Goal: Check status: Check status

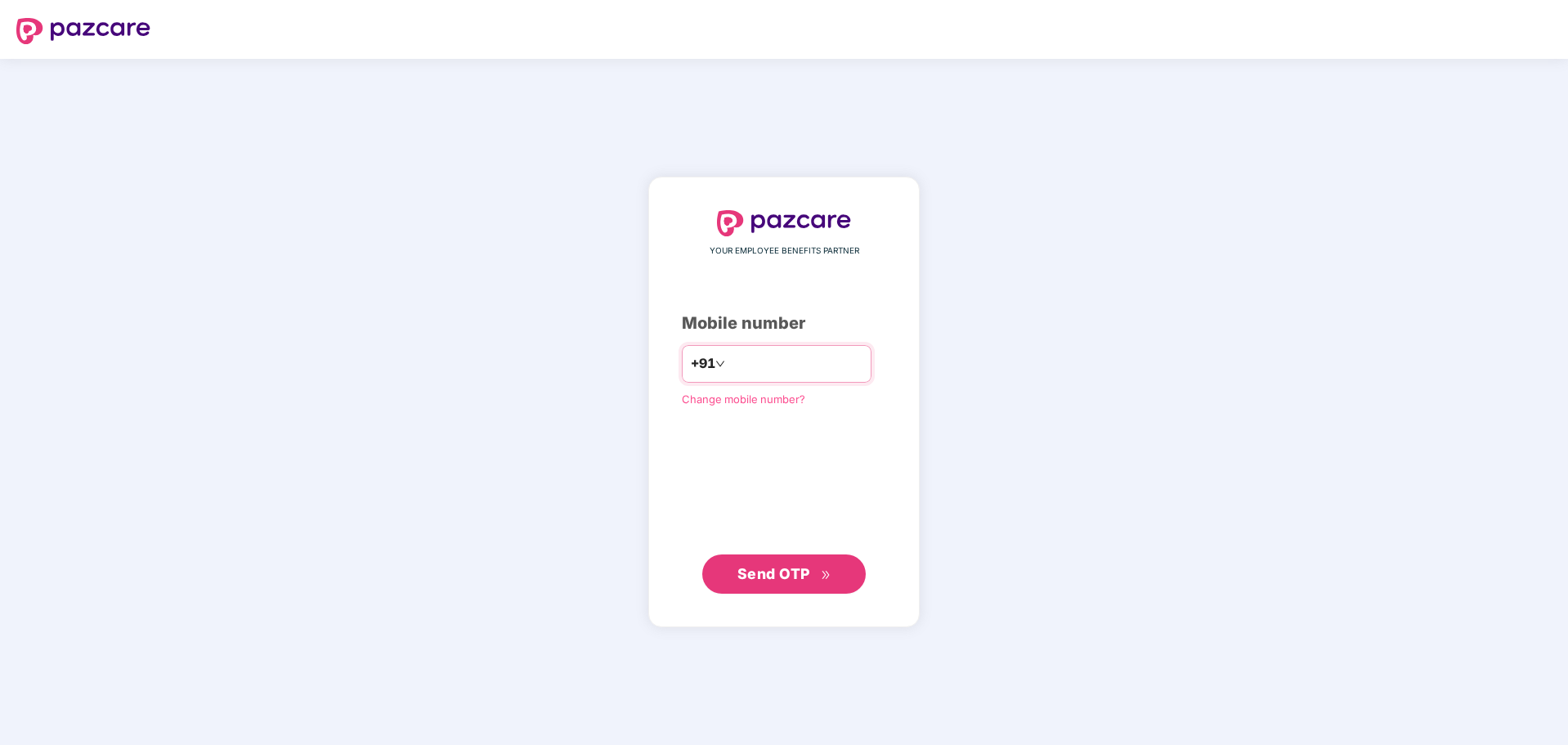
click at [762, 376] on input "number" at bounding box center [795, 364] width 134 height 26
type input "**********"
click at [740, 574] on span "Send OTP" at bounding box center [774, 574] width 73 height 17
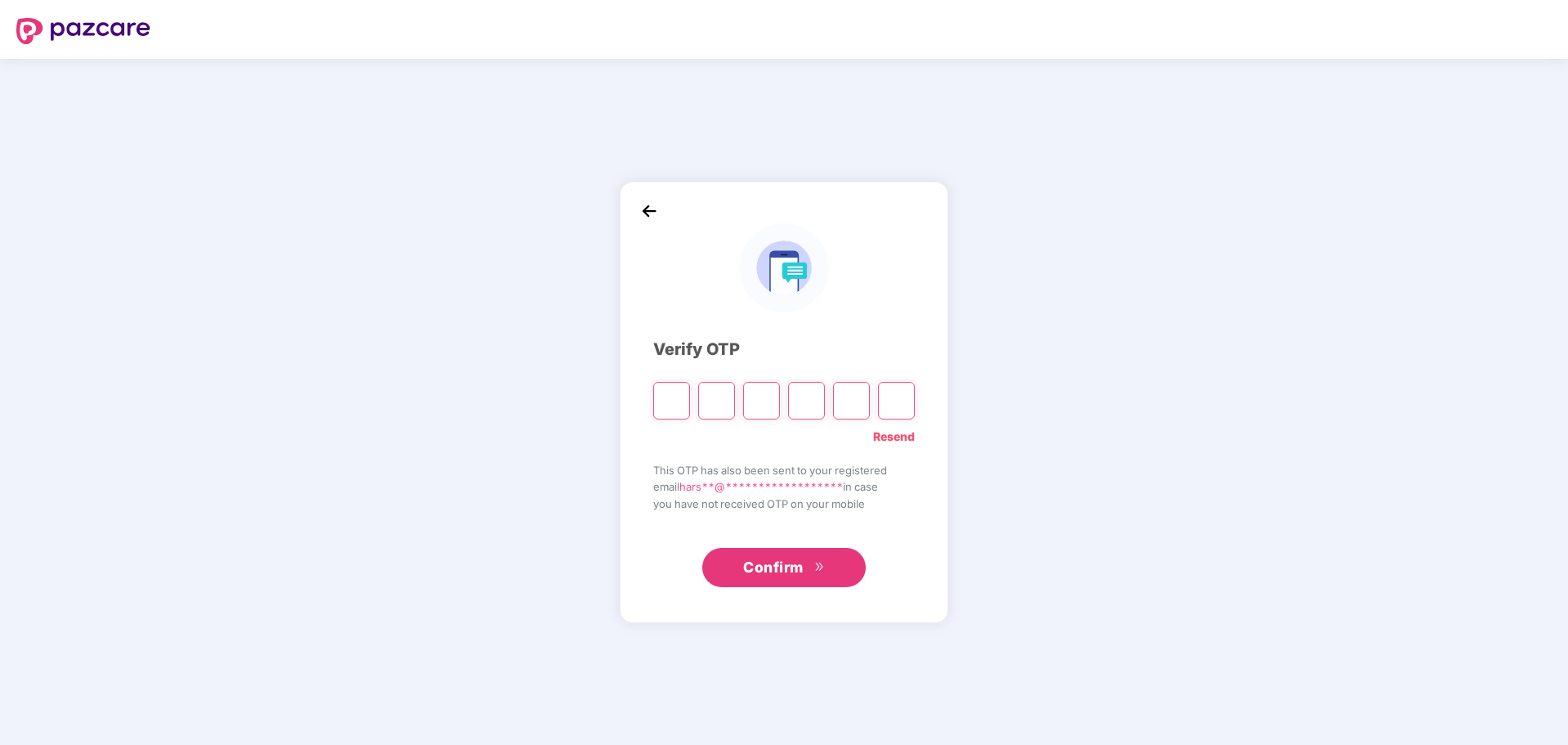
type input "*"
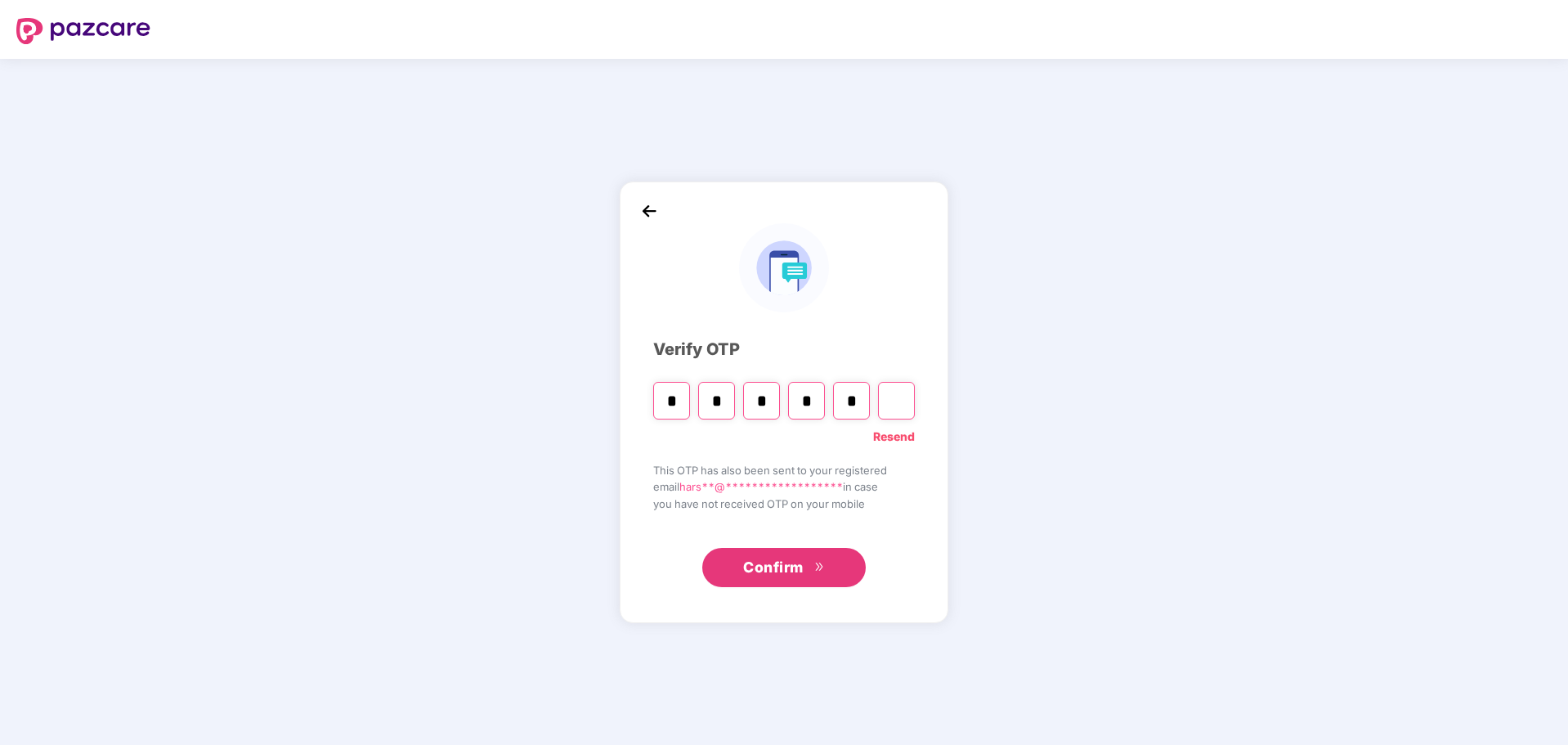
type input "*"
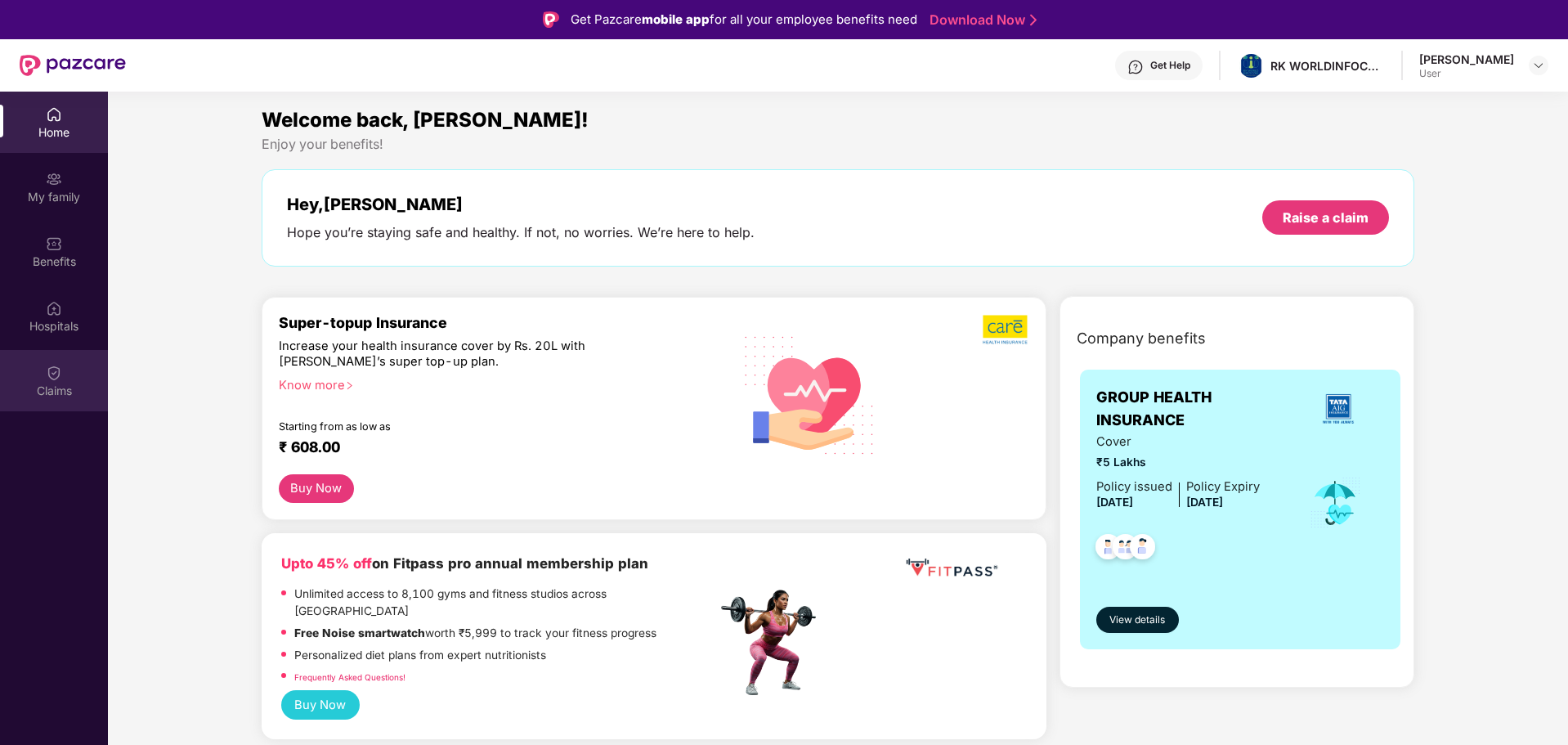
click at [44, 375] on div "Claims" at bounding box center [53, 381] width 108 height 61
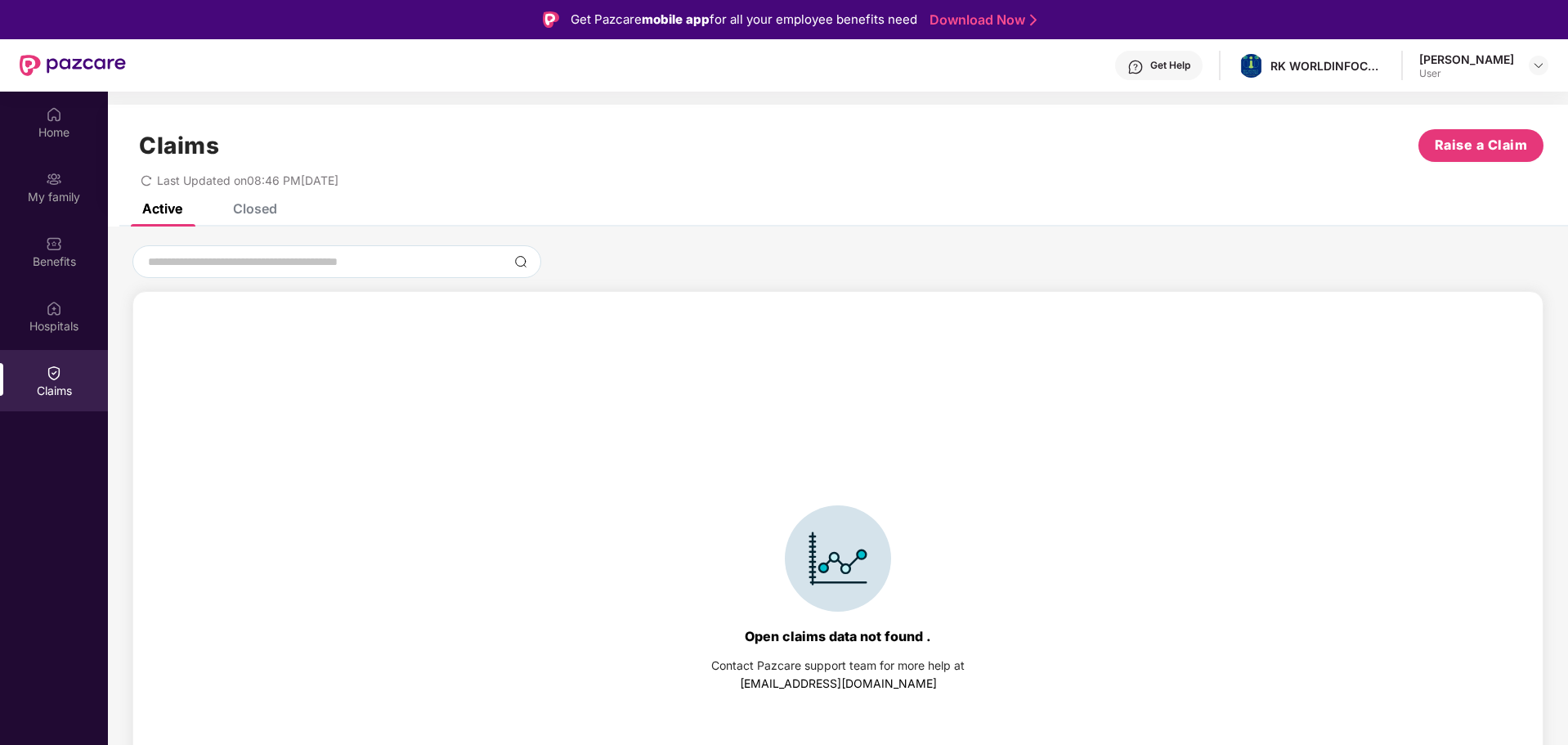
click at [259, 210] on div "Closed" at bounding box center [255, 208] width 44 height 16
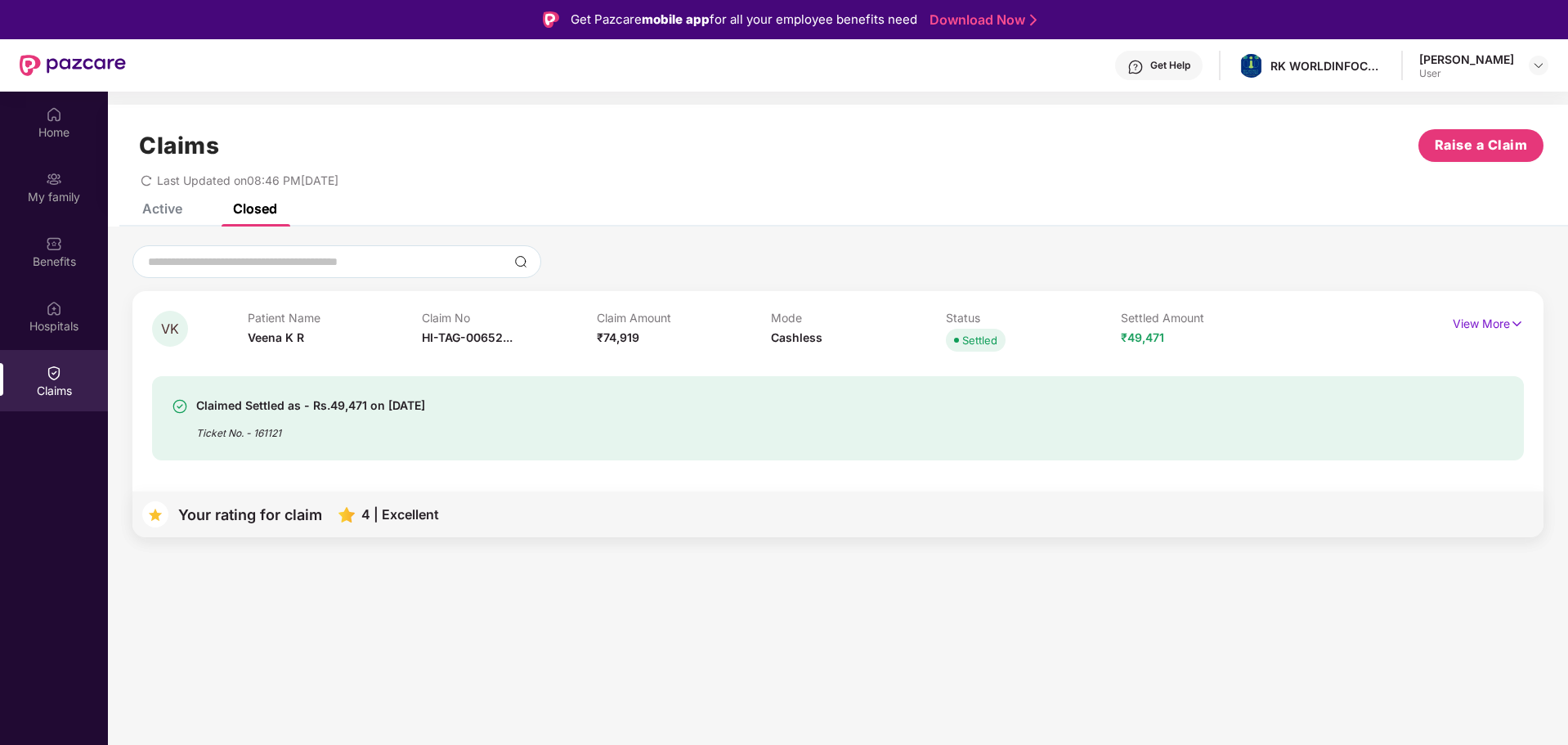
click at [234, 420] on div "Ticket No. - 161121" at bounding box center [310, 429] width 229 height 25
click at [1522, 315] on img at bounding box center [1517, 323] width 14 height 18
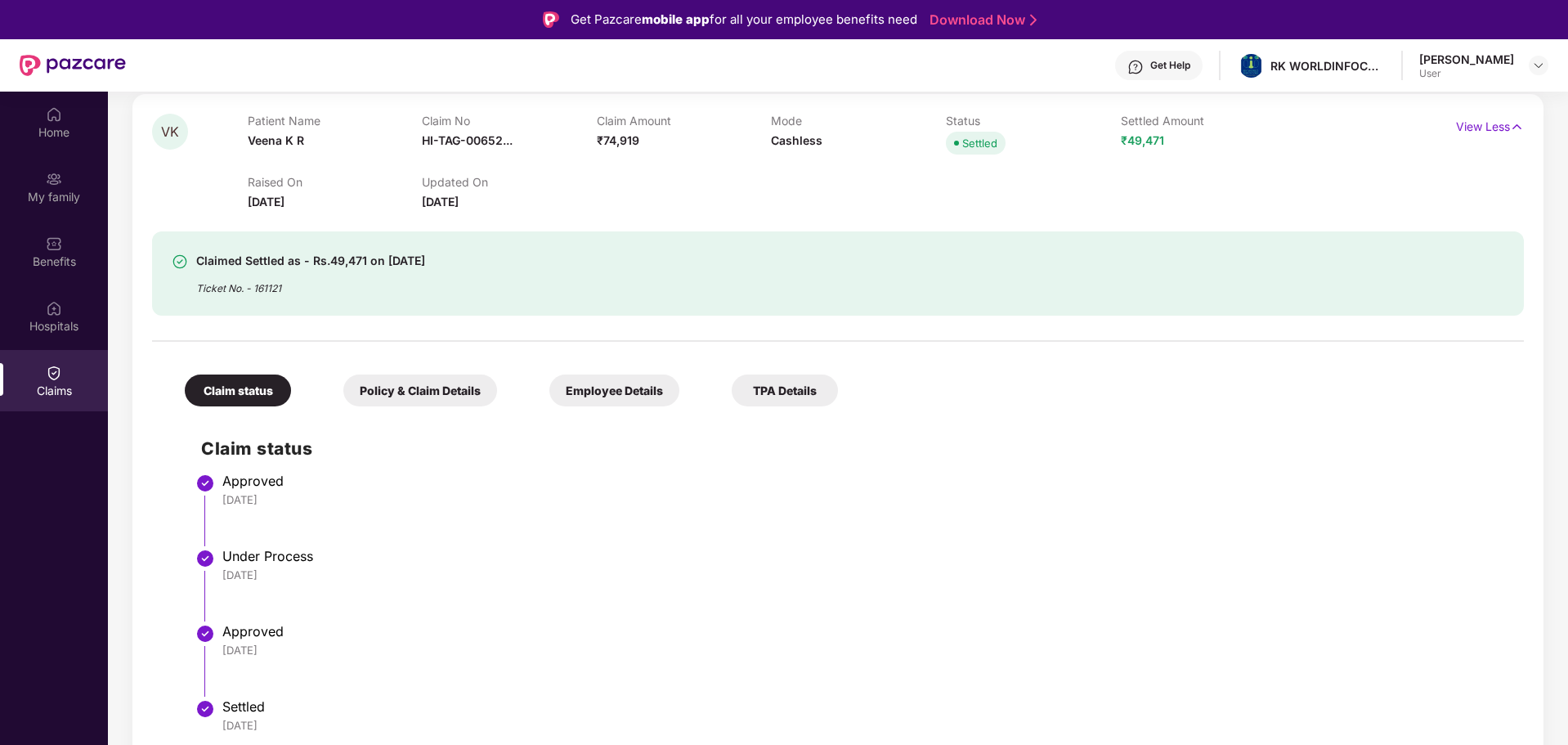
scroll to position [196, 0]
click at [386, 398] on div "Policy & Claim Details" at bounding box center [420, 392] width 153 height 32
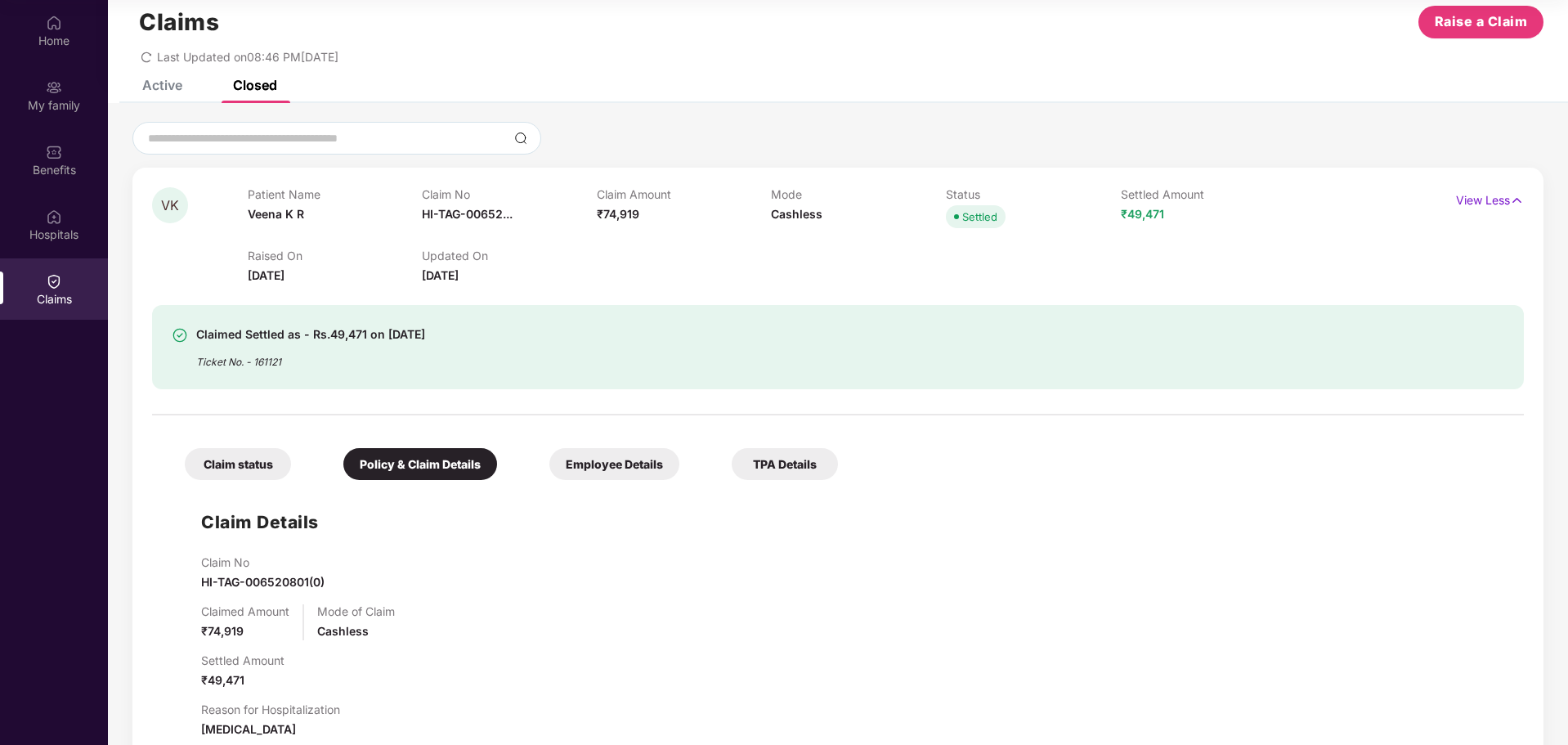
scroll to position [32, 0]
click at [159, 87] on div "Active" at bounding box center [162, 85] width 40 height 16
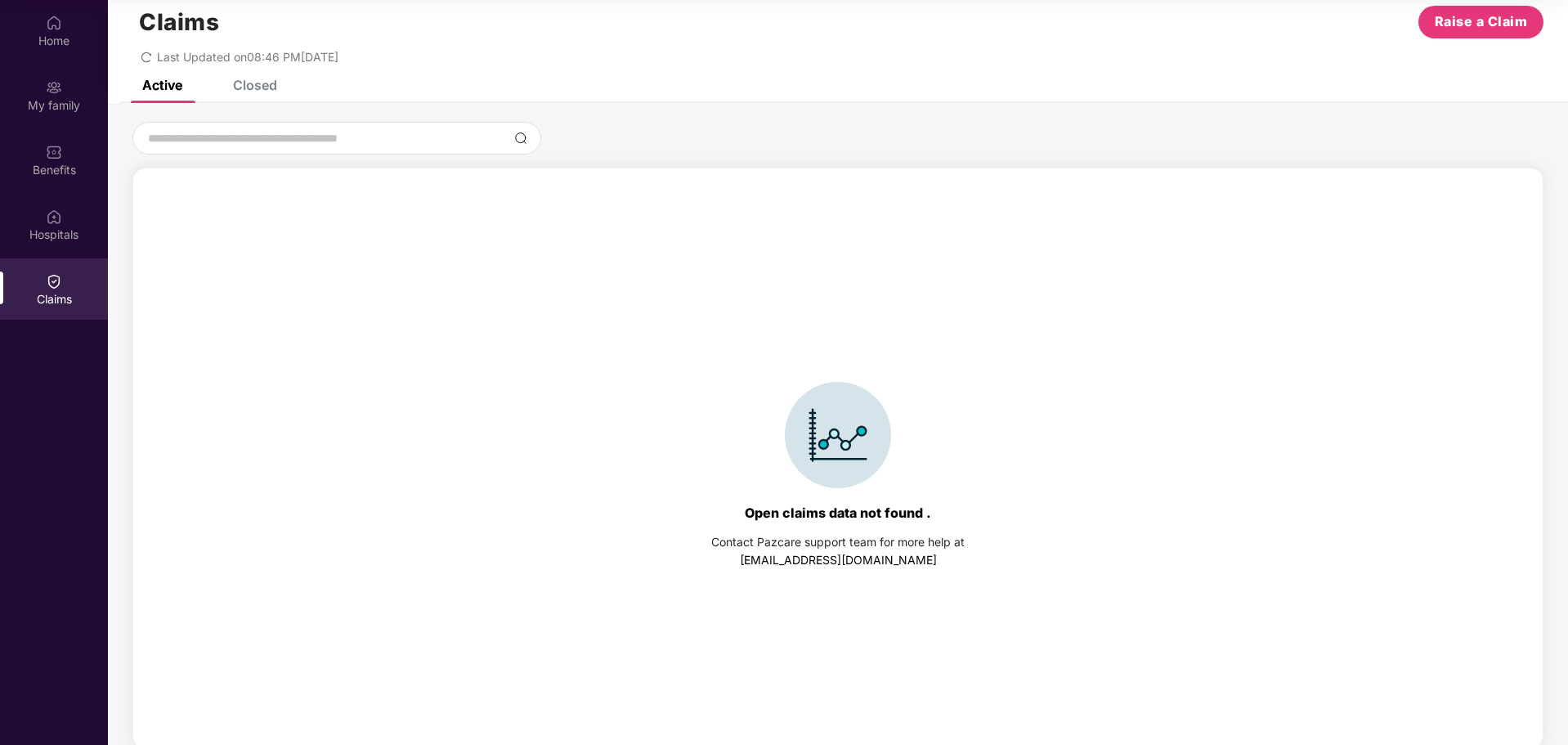
click at [148, 62] on icon "redo" at bounding box center [146, 57] width 11 height 11
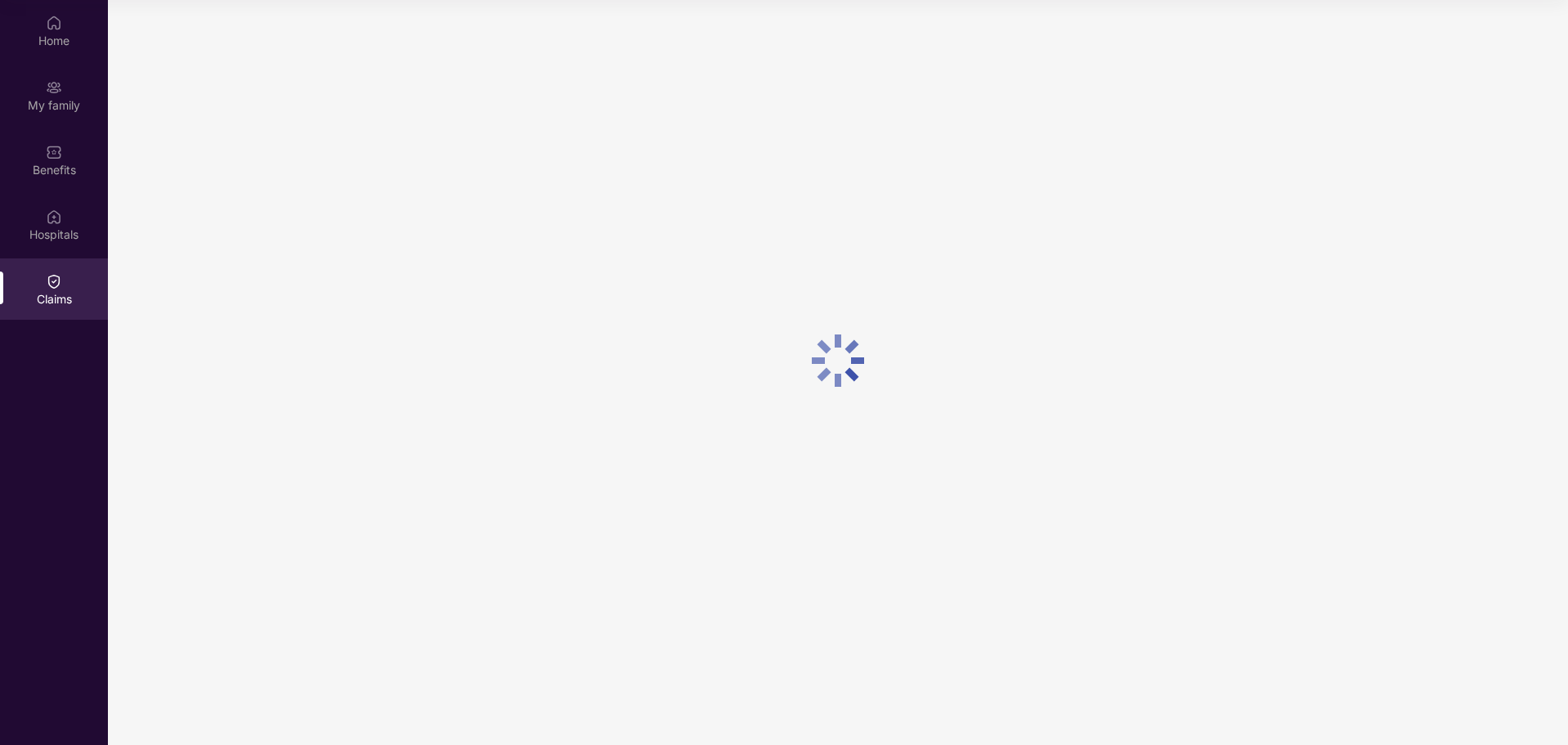
scroll to position [0, 0]
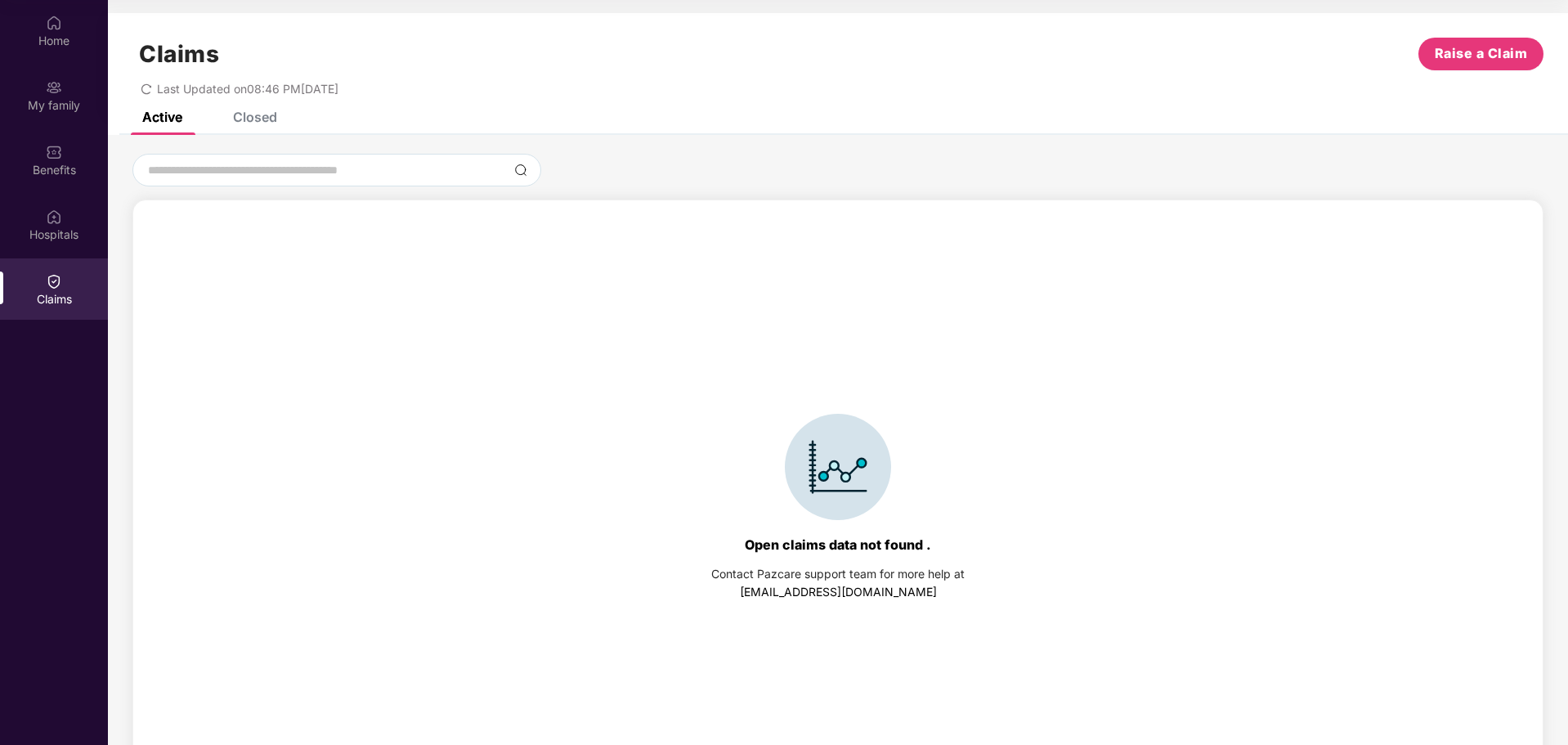
drag, startPoint x: 271, startPoint y: 115, endPoint x: 252, endPoint y: 116, distance: 19.0
click at [252, 116] on div "Closed" at bounding box center [255, 116] width 44 height 16
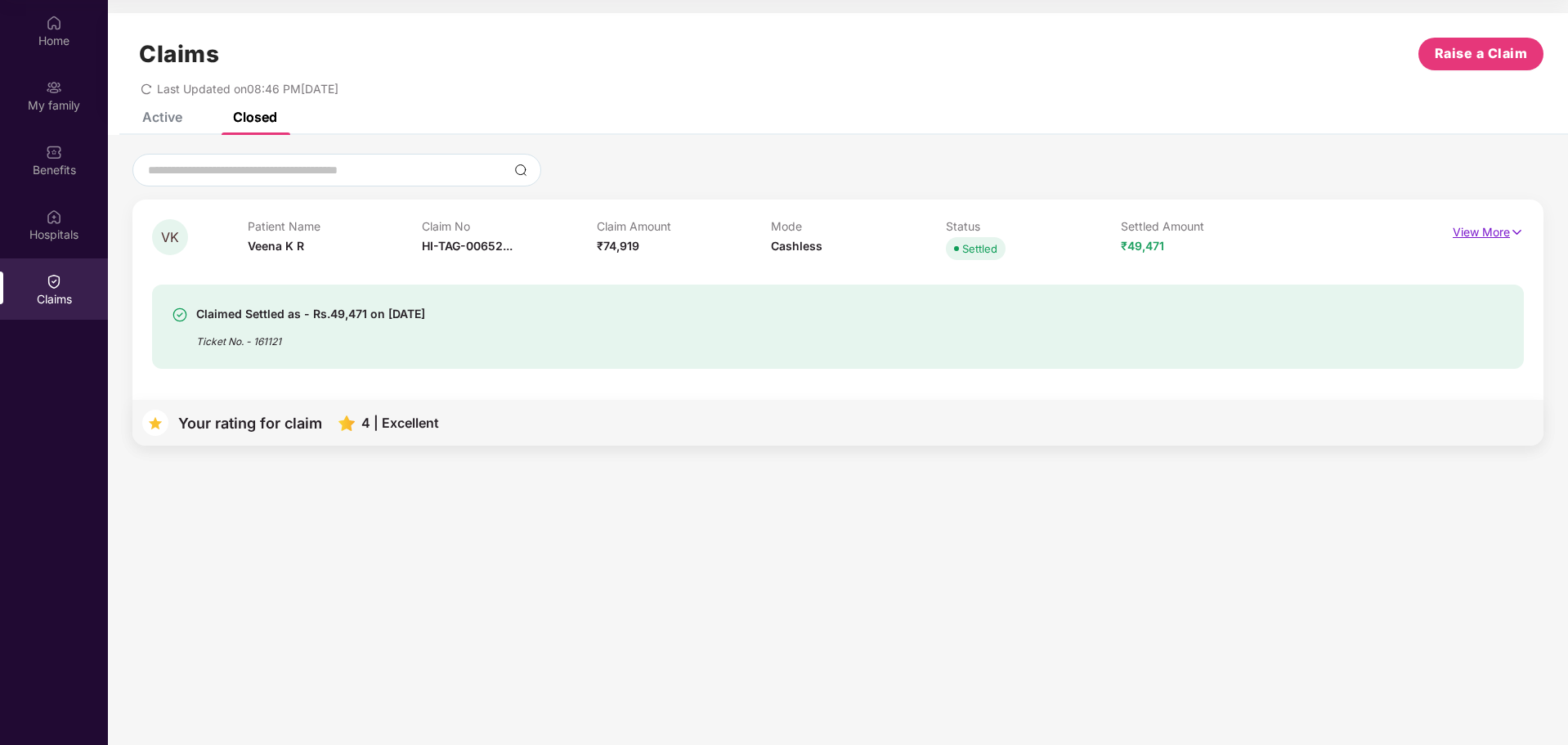
click at [1512, 231] on img at bounding box center [1517, 232] width 14 height 18
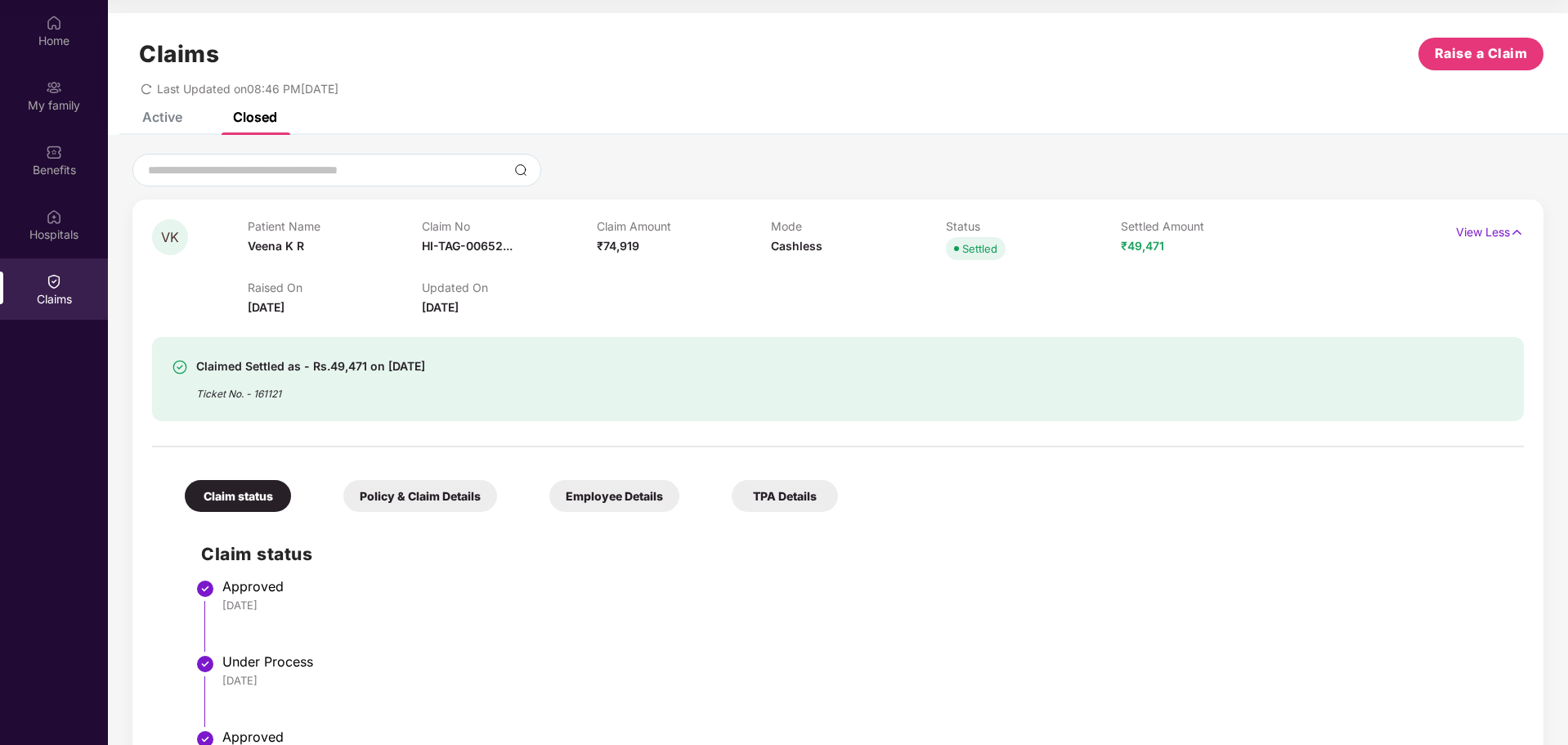
click at [444, 507] on div "Policy & Claim Details" at bounding box center [420, 496] width 153 height 32
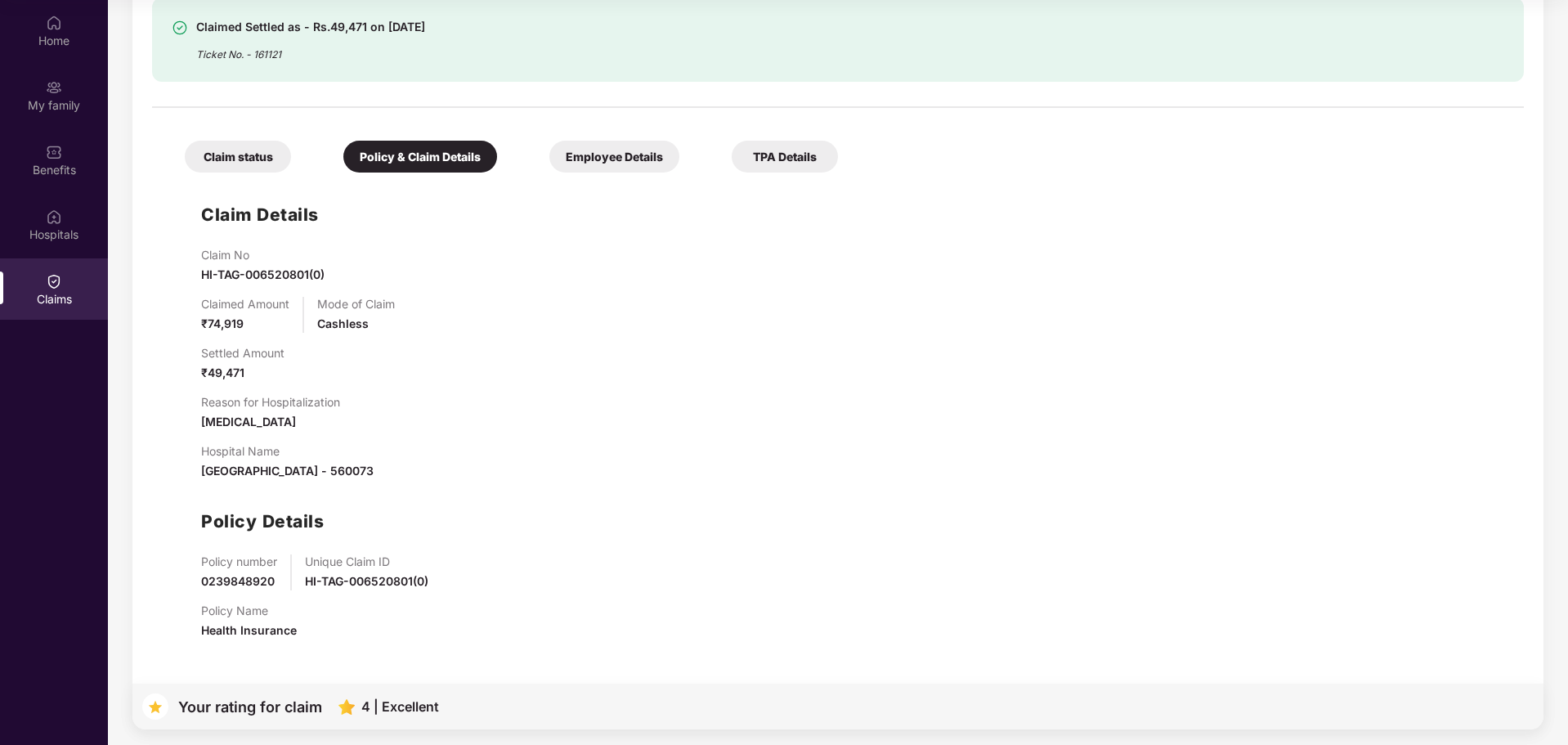
scroll to position [340, 0]
click at [608, 169] on div "Employee Details" at bounding box center [614, 156] width 130 height 32
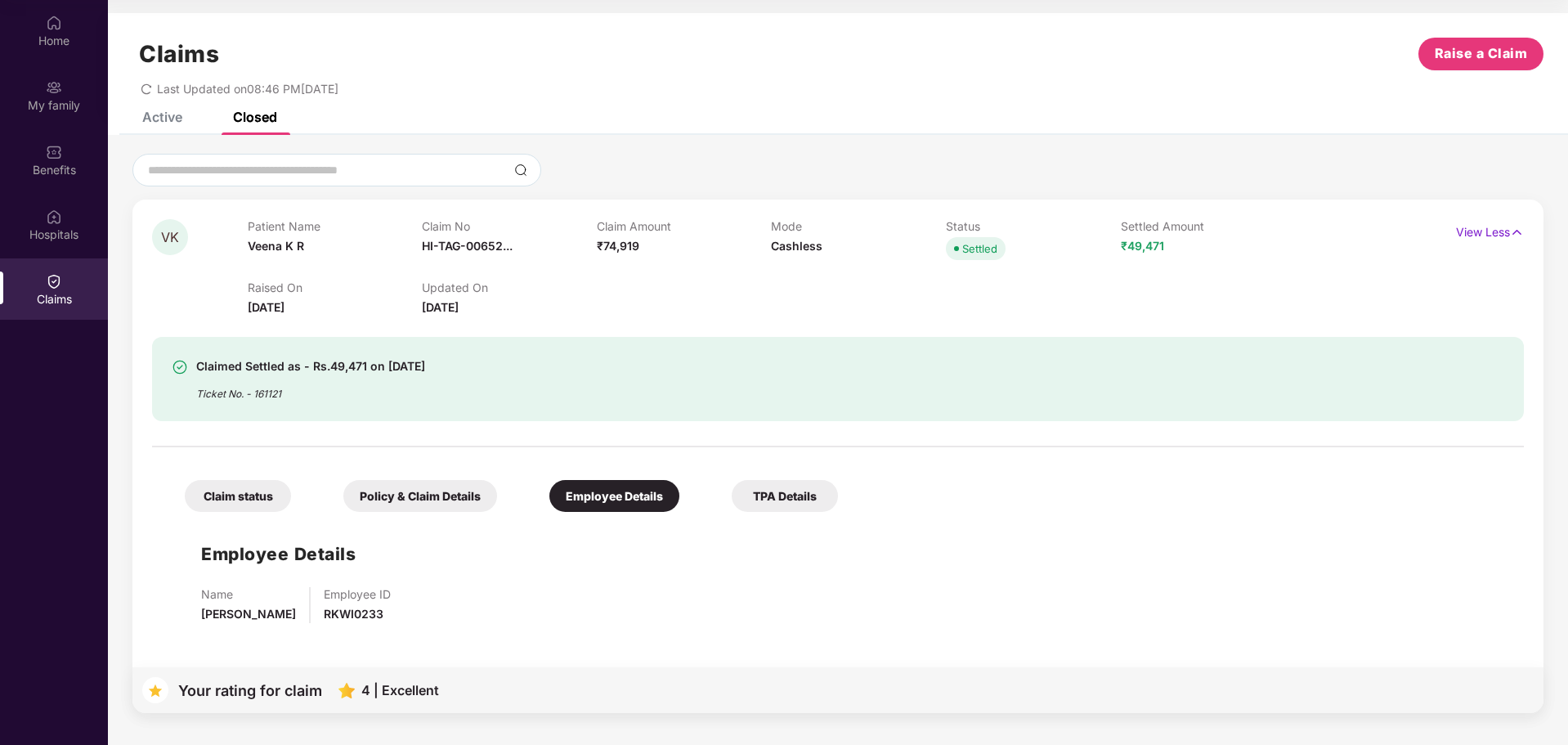
scroll to position [0, 0]
click at [421, 494] on div "Policy & Claim Details" at bounding box center [420, 496] width 153 height 32
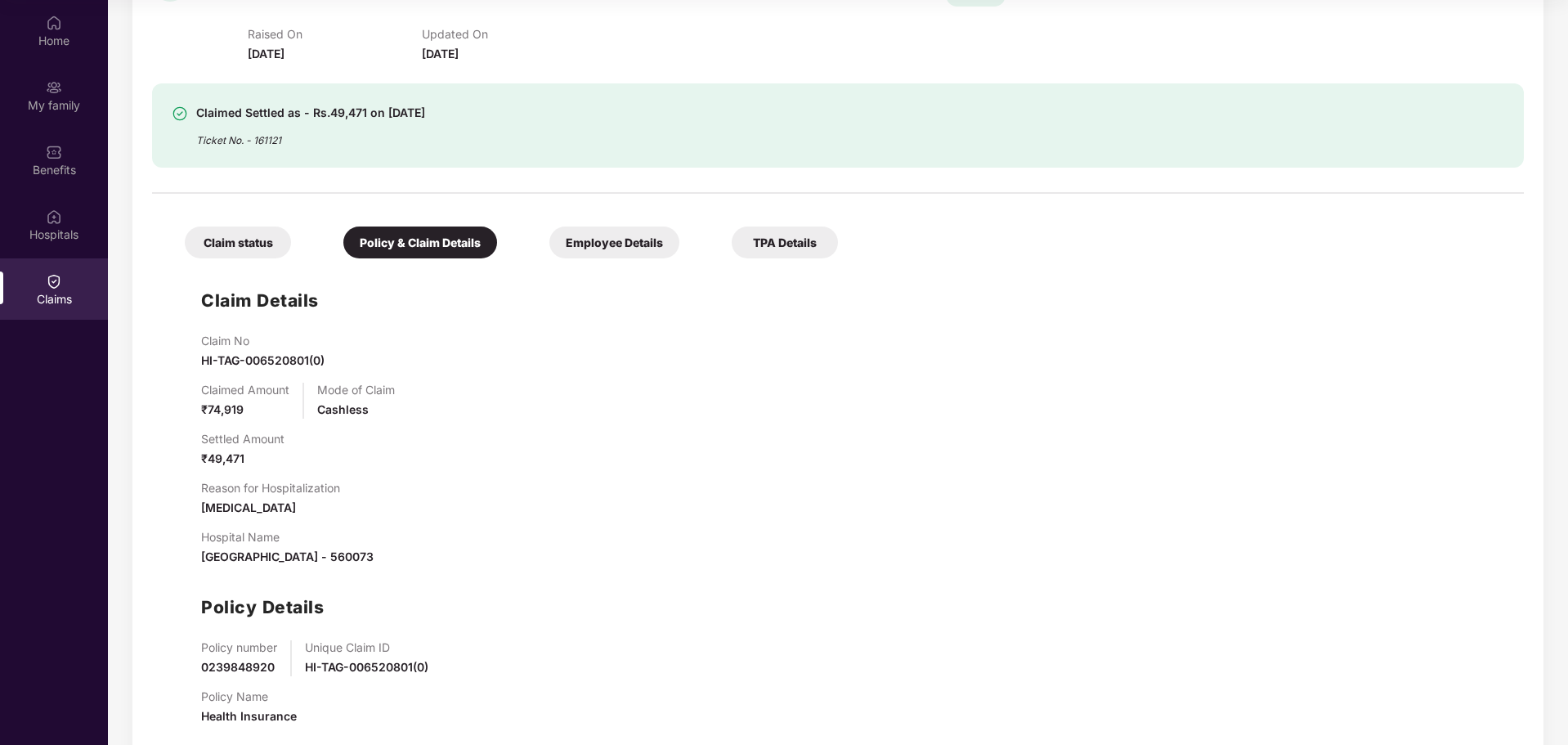
scroll to position [253, 0]
click at [616, 254] on div "Employee Details" at bounding box center [614, 244] width 130 height 32
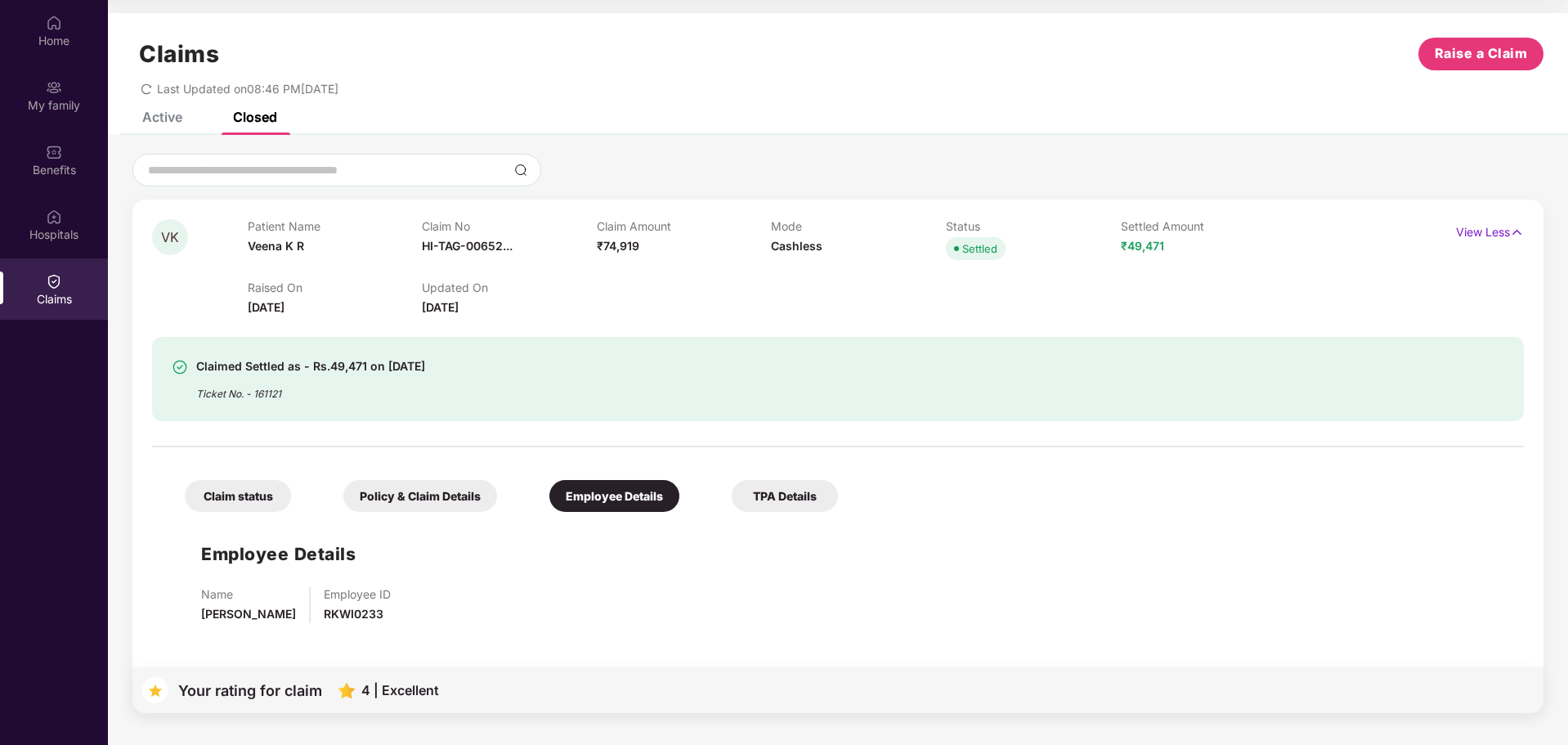
click at [416, 344] on div "Claimed Settled as - Rs.49,471 on [DATE] Ticket No. - 161121" at bounding box center [838, 378] width 1372 height 84
click at [168, 240] on span "VK" at bounding box center [170, 238] width 18 height 14
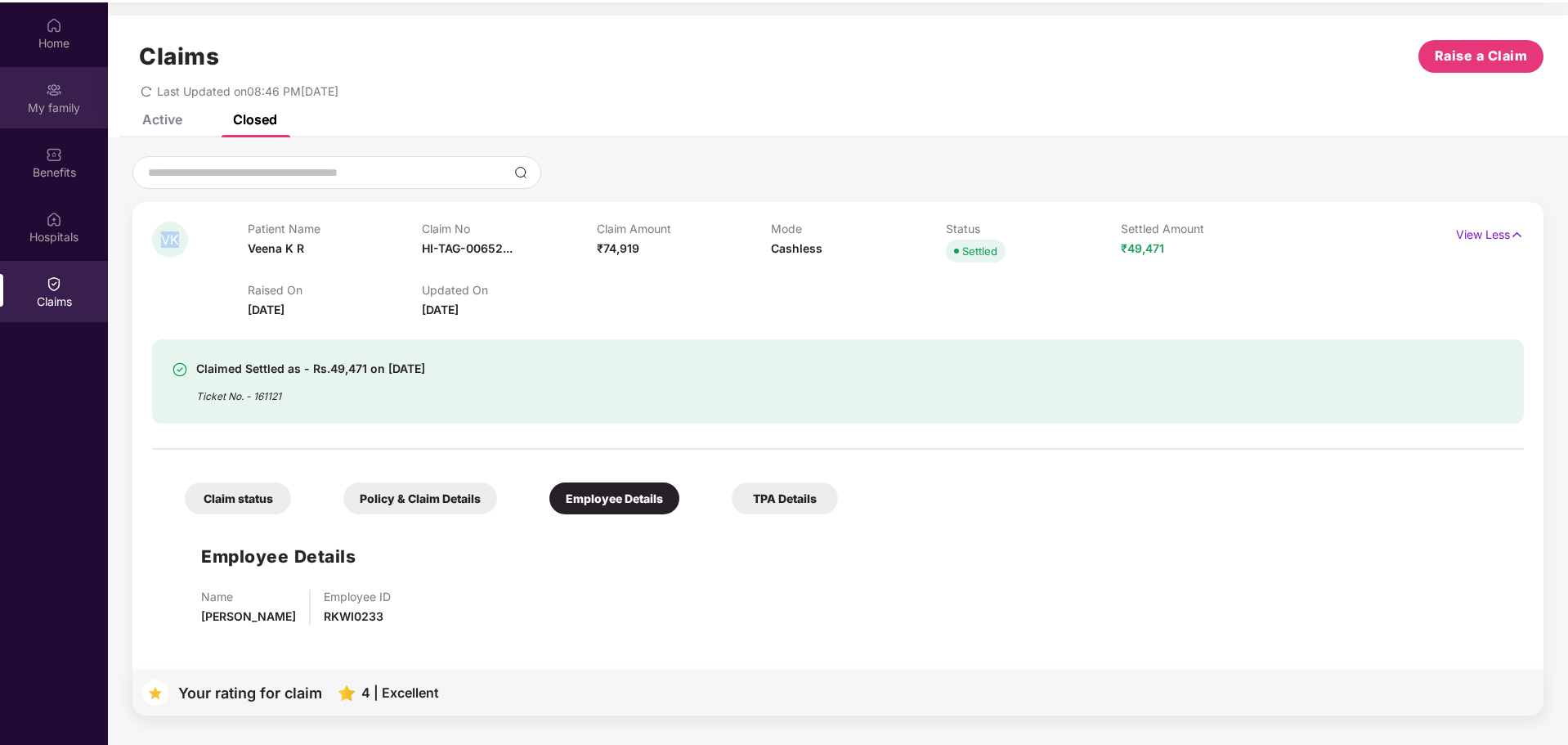
click at [56, 103] on div "My family" at bounding box center [53, 108] width 108 height 16
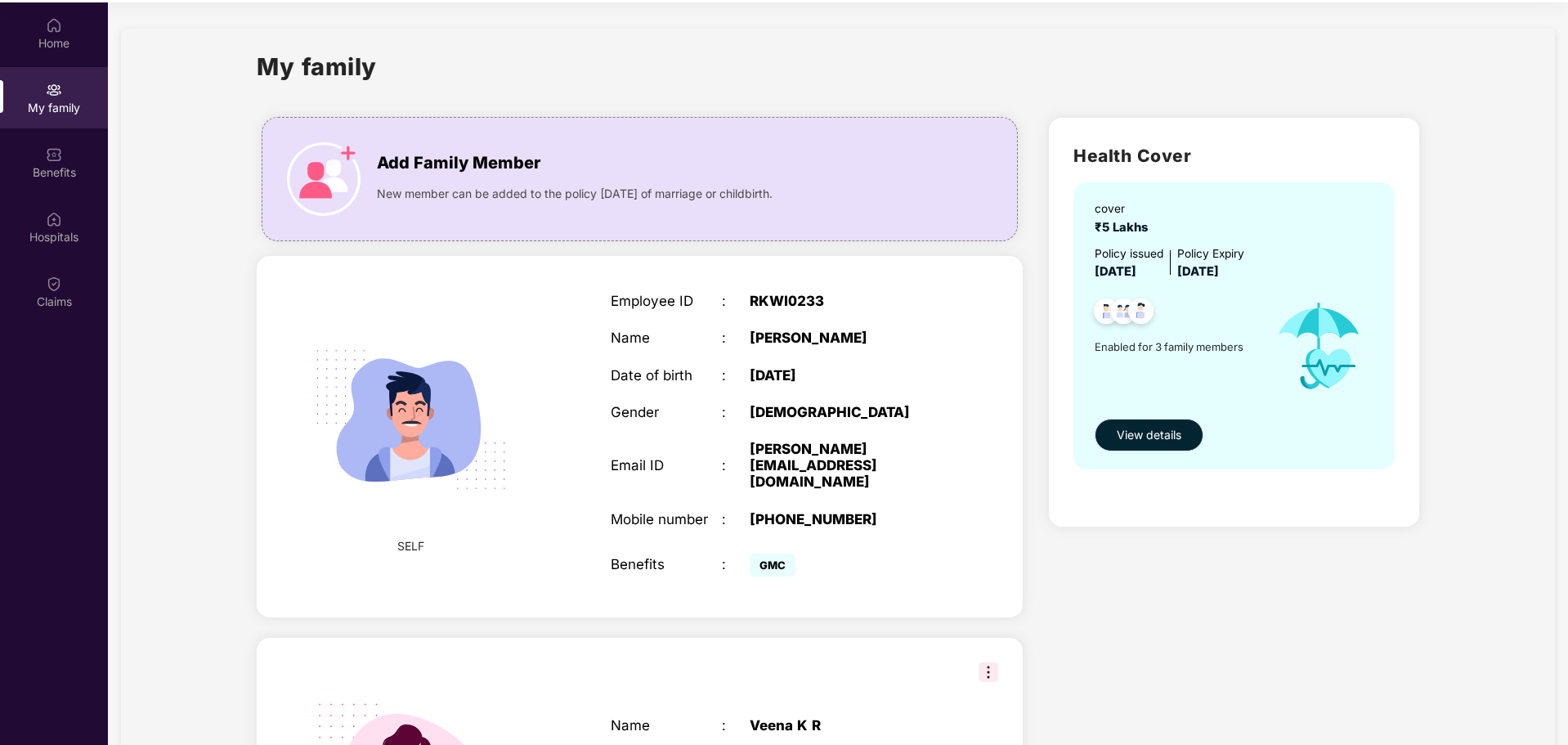
click at [1185, 451] on button "View details" at bounding box center [1149, 435] width 109 height 33
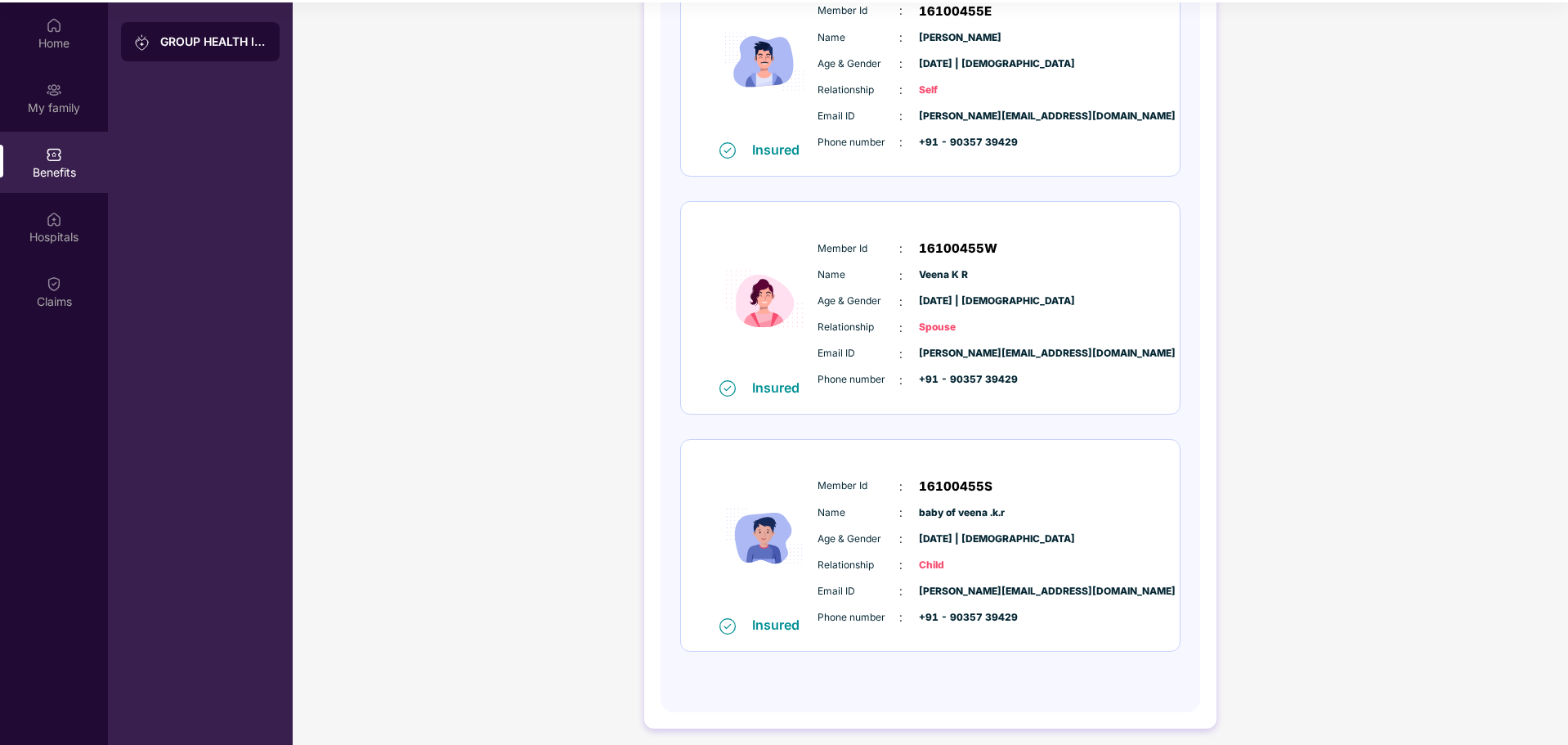
scroll to position [0, 0]
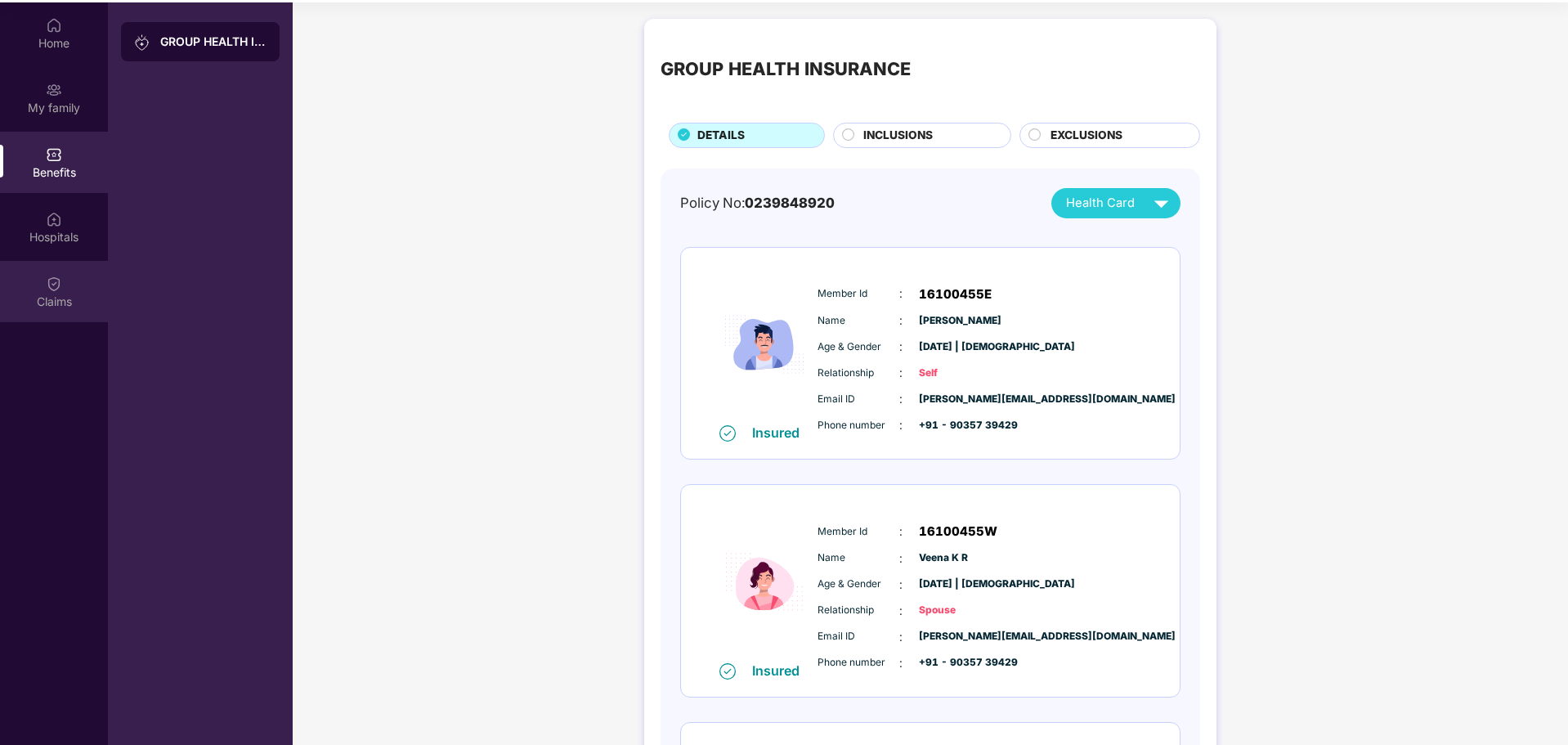
click at [61, 286] on img at bounding box center [53, 283] width 16 height 16
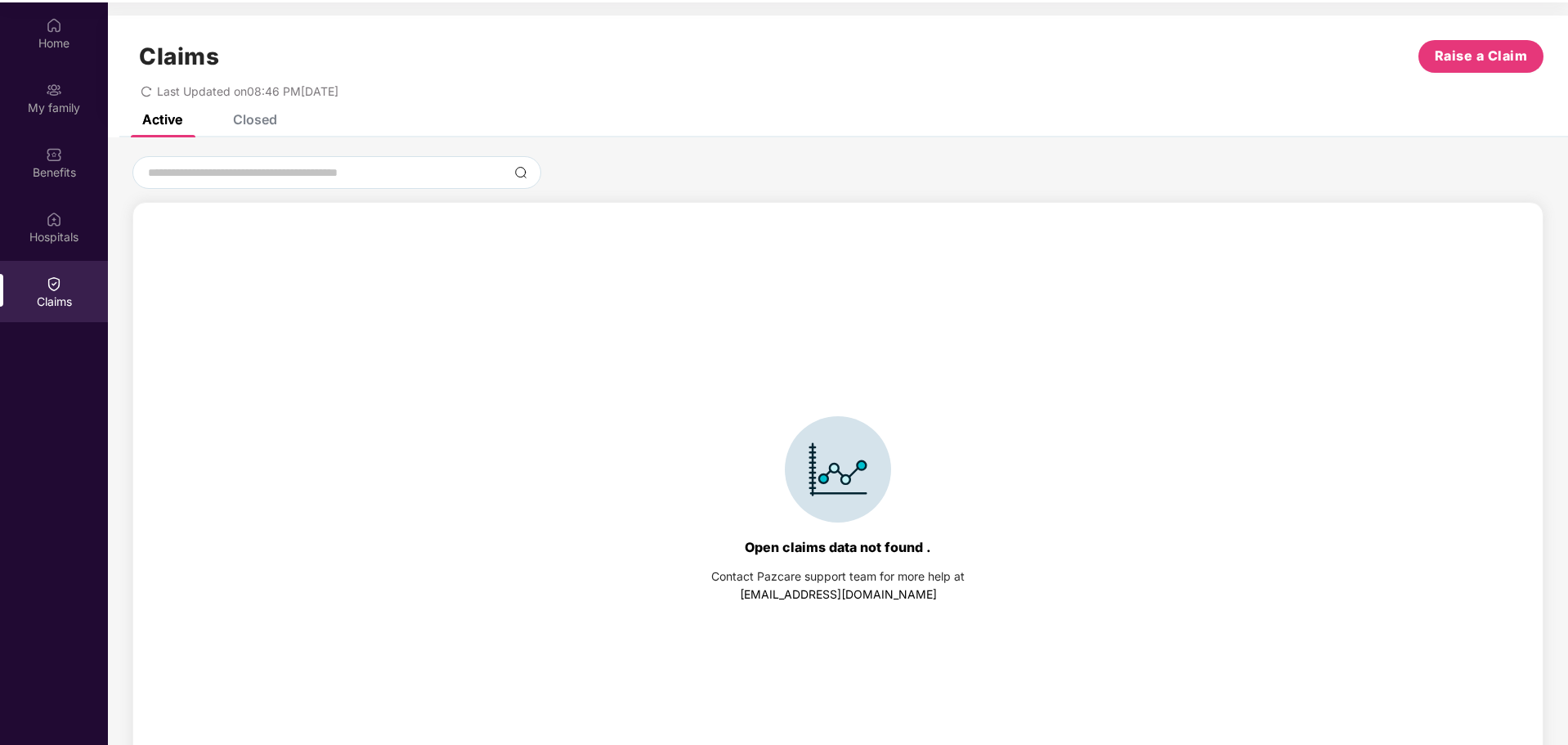
click at [251, 125] on div "Closed" at bounding box center [255, 119] width 44 height 16
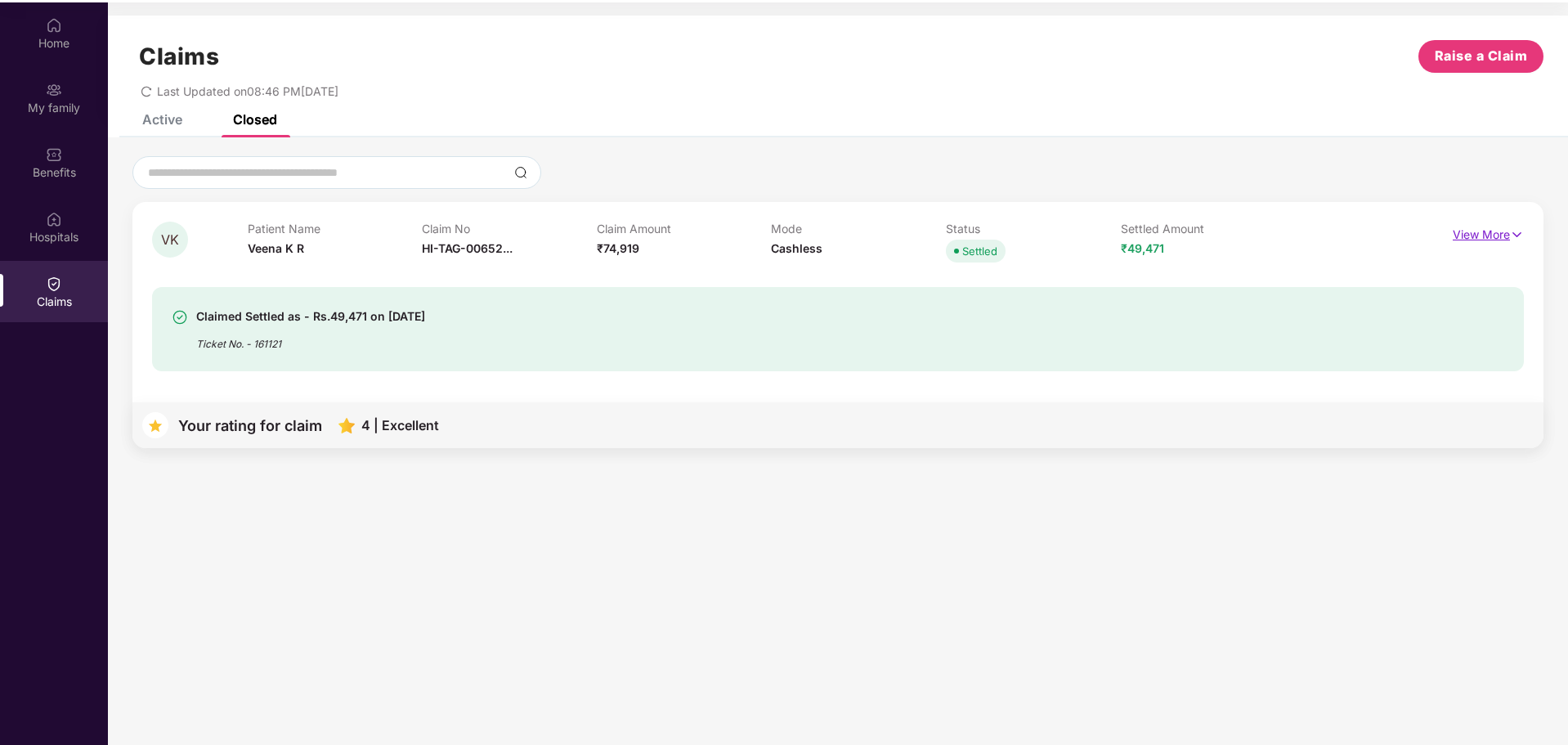
click at [1477, 229] on p "View More" at bounding box center [1488, 232] width 71 height 22
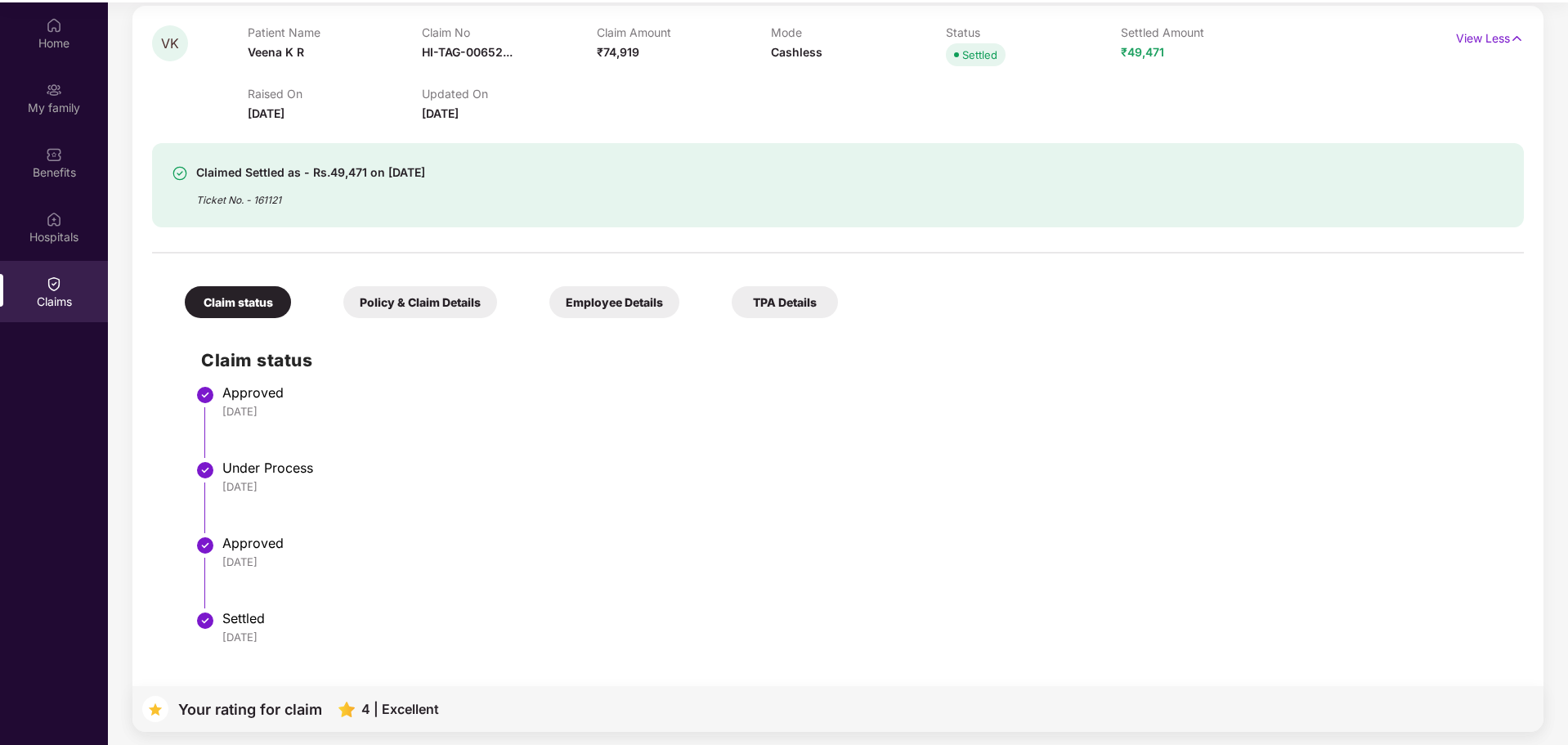
scroll to position [196, 0]
click at [757, 320] on div "Claim status Policy & Claim Details Employee Details TPA Details Claim status A…" at bounding box center [838, 459] width 1372 height 394
click at [768, 317] on div "TPA Details" at bounding box center [784, 302] width 106 height 32
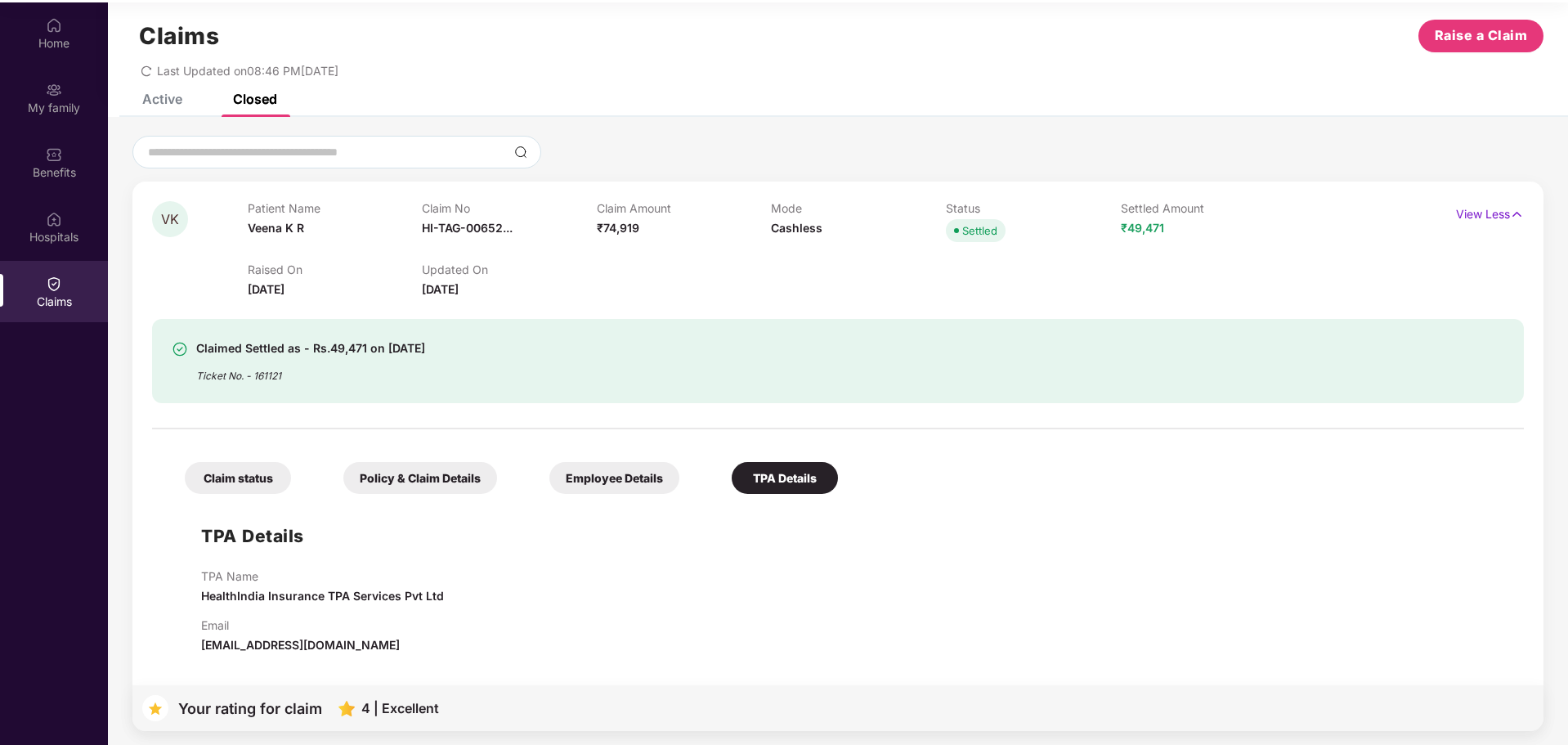
click at [572, 496] on div "Claim status Policy & Claim Details Employee Details TPA Details TPA Details TP…" at bounding box center [838, 546] width 1372 height 217
click at [588, 481] on div "Employee Details" at bounding box center [614, 479] width 130 height 32
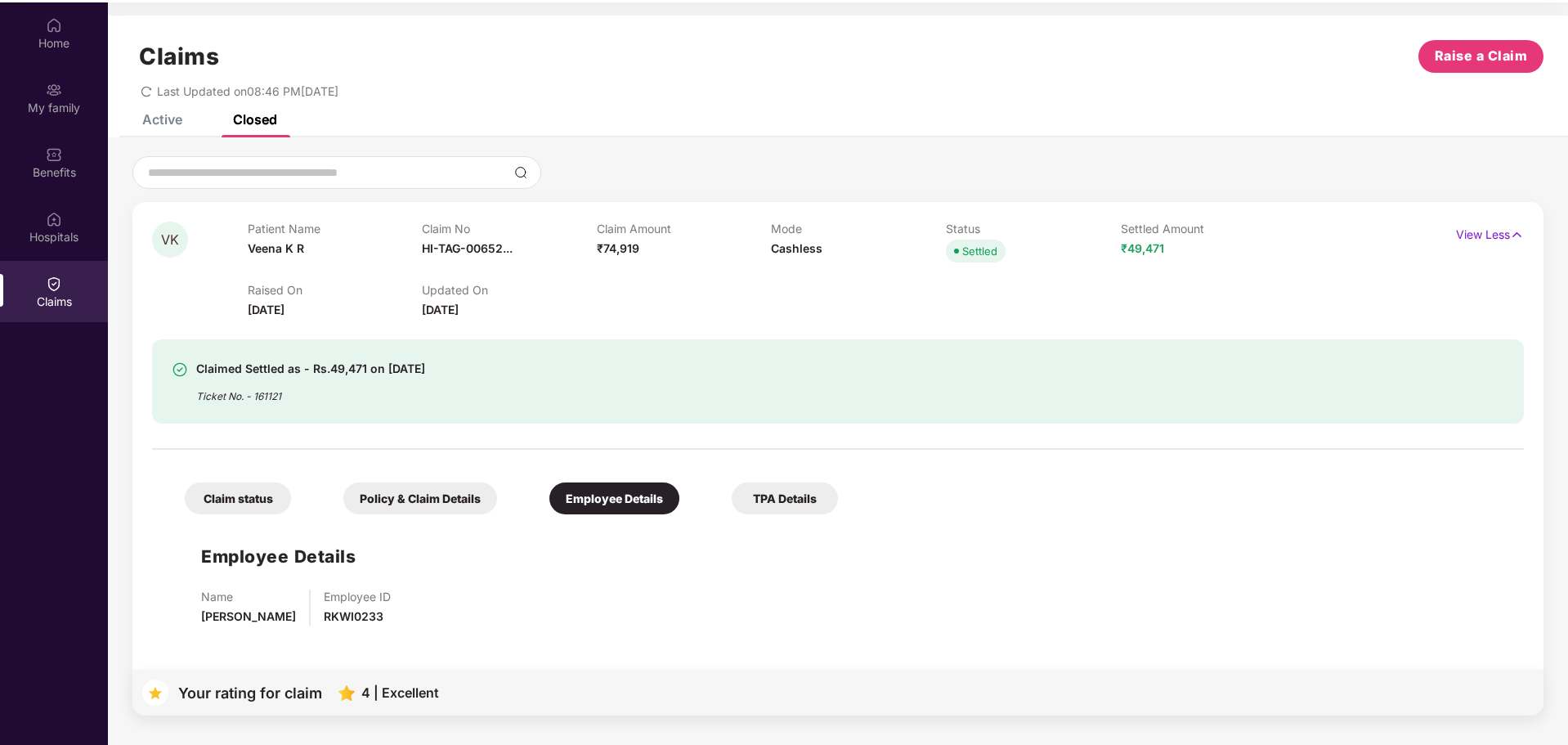
scroll to position [0, 0]
click at [423, 514] on div "Policy & Claim Details" at bounding box center [420, 499] width 153 height 32
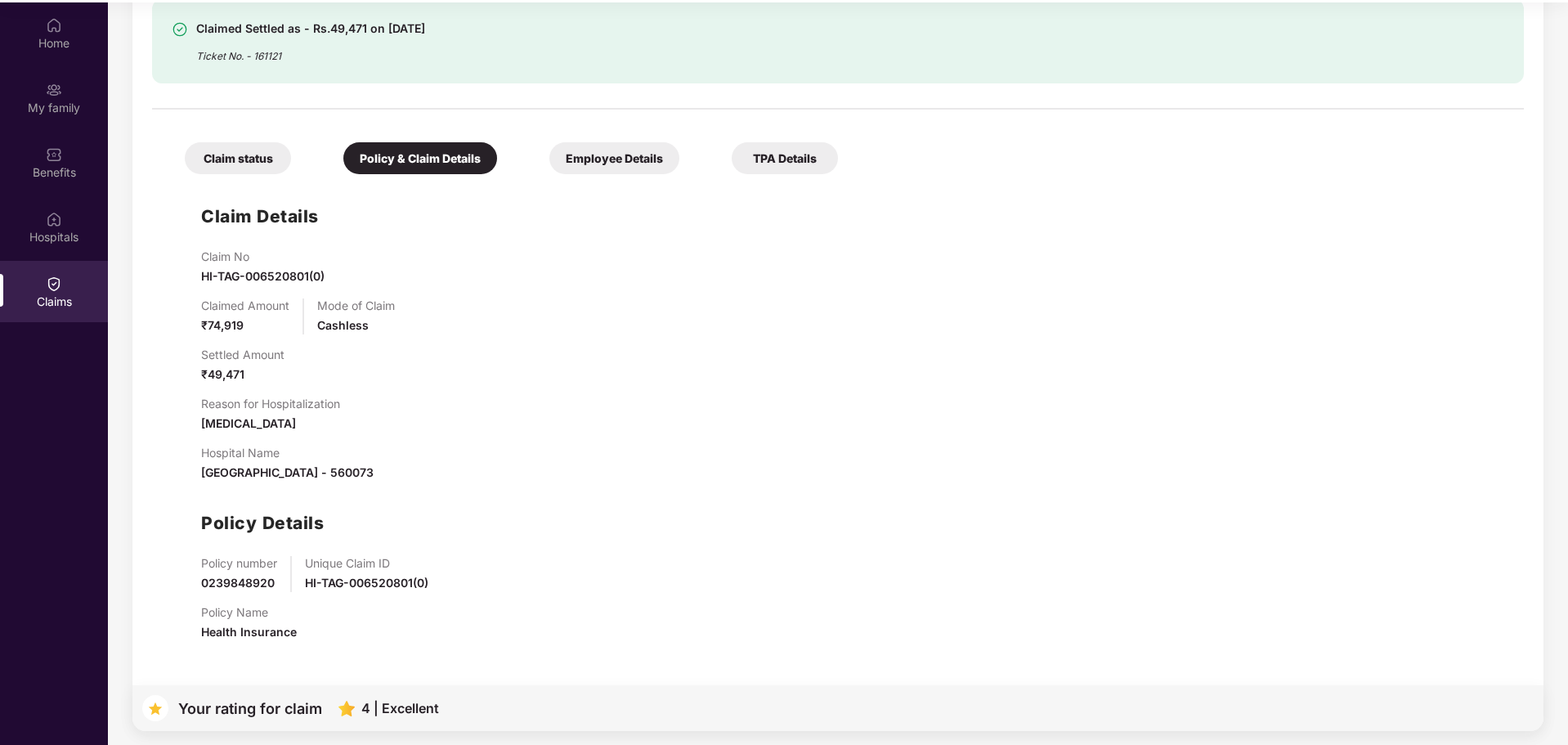
scroll to position [92, 0]
click at [797, 355] on div "Settled Amount ₹49,471" at bounding box center [854, 363] width 1307 height 36
